Goal: Register for event/course

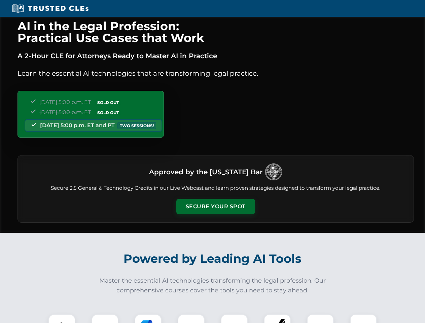
click at [215, 206] on button "Secure Your Spot" at bounding box center [215, 206] width 79 height 15
click at [62, 318] on img at bounding box center [61, 327] width 19 height 19
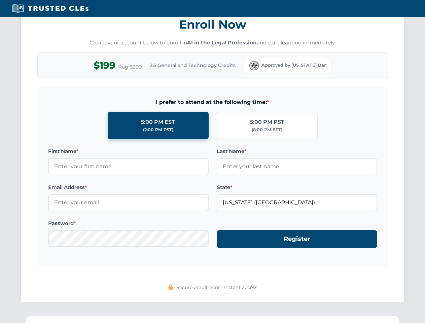
scroll to position [660, 0]
